Goal: Transaction & Acquisition: Purchase product/service

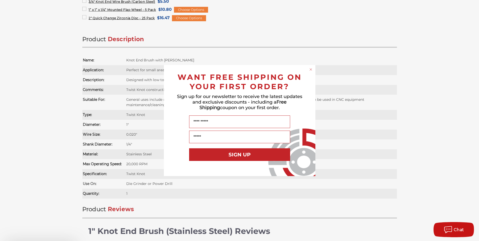
scroll to position [404, 0]
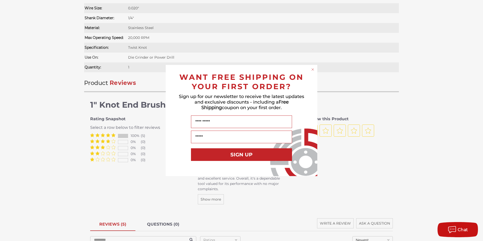
click at [310, 68] on icon "Close dialog" at bounding box center [312, 69] width 5 height 5
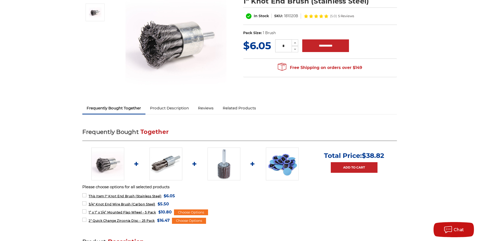
scroll to position [0, 0]
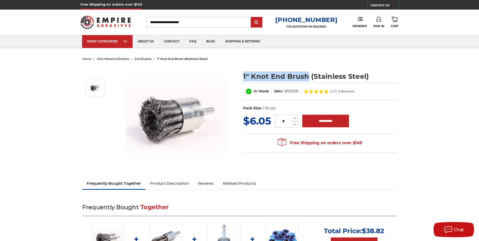
drag, startPoint x: 243, startPoint y: 76, endPoint x: 308, endPoint y: 73, distance: 65.5
click at [308, 73] on section "1" Knot End Brush (Stainless Steel) In Stock SKU: 181020B (5.0) 5 Reviews UPC: …" at bounding box center [320, 89] width 161 height 47
click at [140, 58] on span "end brushes" at bounding box center [143, 59] width 17 height 4
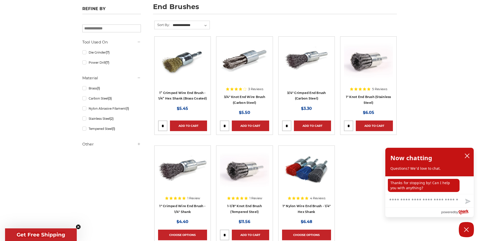
click at [101, 146] on h5 "Other" at bounding box center [111, 144] width 59 height 6
